Goal: Task Accomplishment & Management: Use online tool/utility

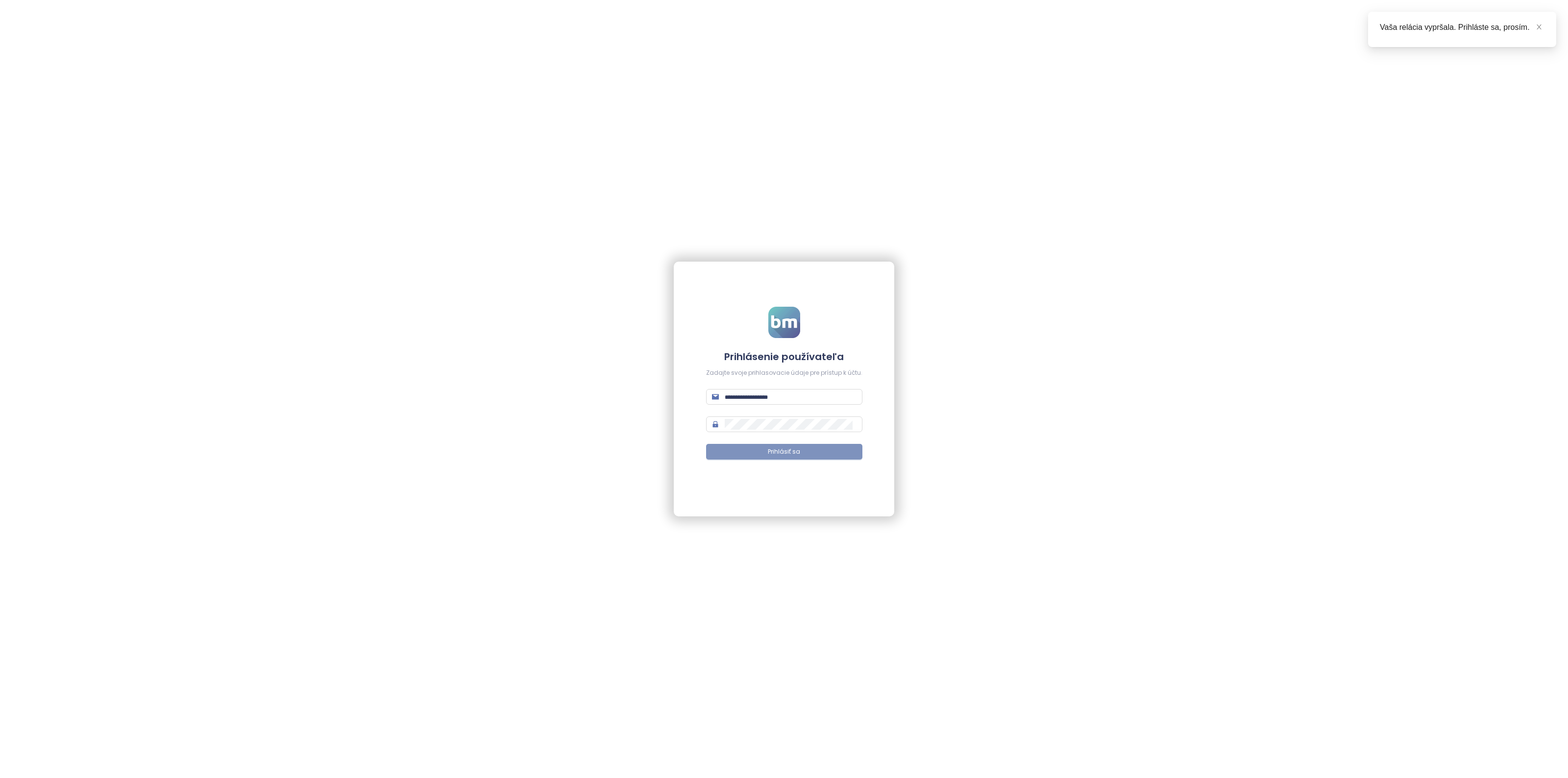
type input "**********"
click at [792, 450] on span "Prihlásiť sa" at bounding box center [784, 452] width 33 height 9
